Goal: Task Accomplishment & Management: Manage account settings

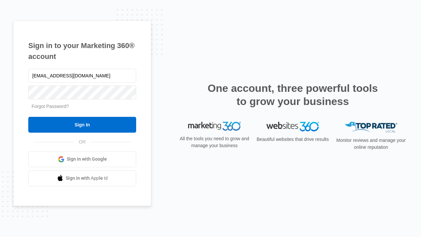
type input "dankie614@gmail.com"
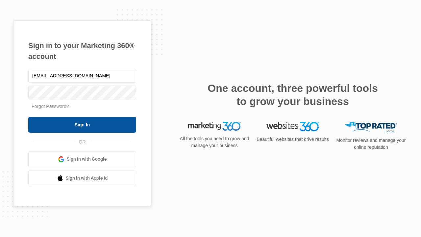
click at [82, 124] on input "Sign In" at bounding box center [82, 125] width 108 height 16
